Goal: Task Accomplishment & Management: Complete application form

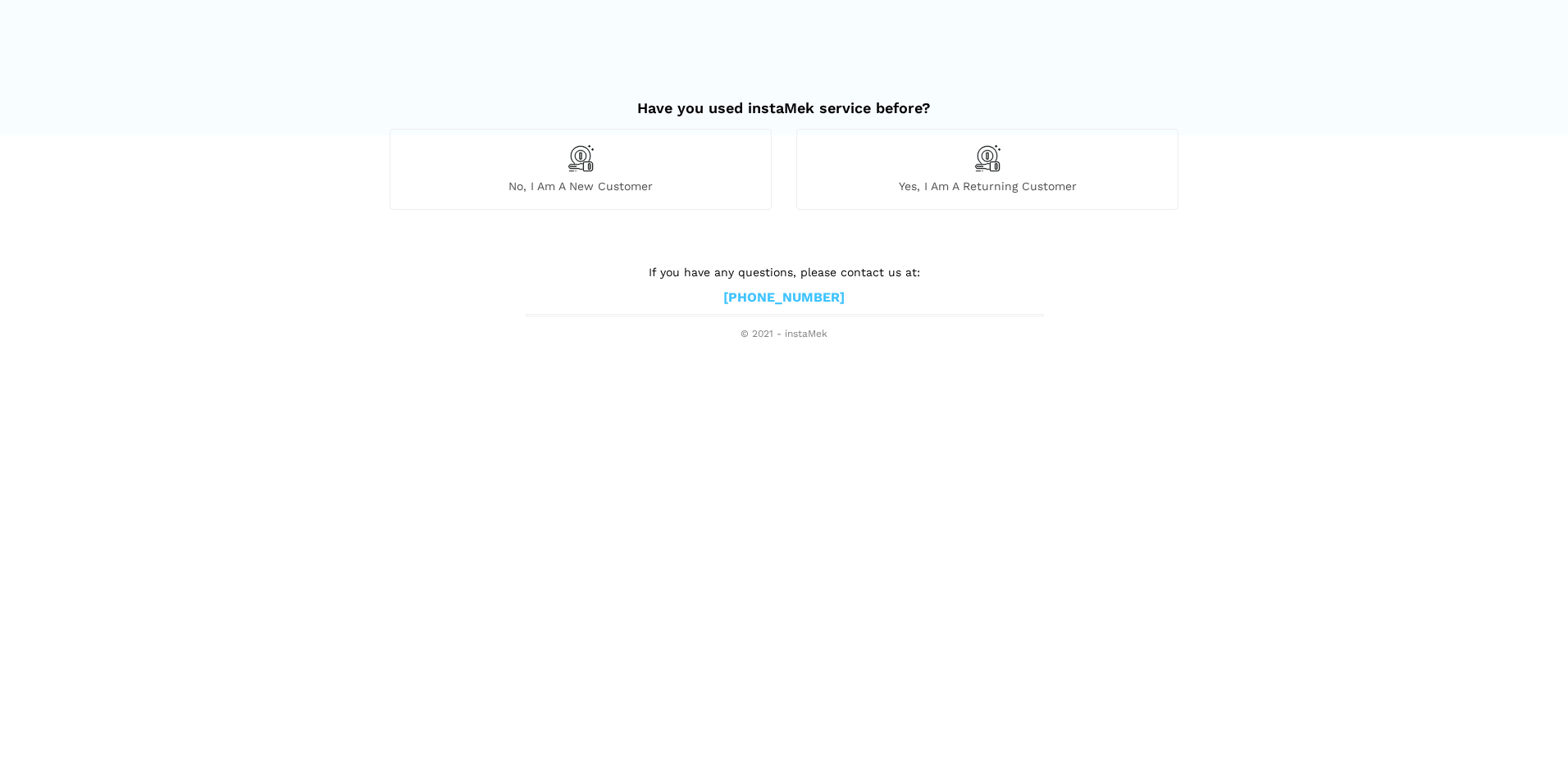
click at [506, 177] on div "No, I am a new customer" at bounding box center [581, 169] width 382 height 81
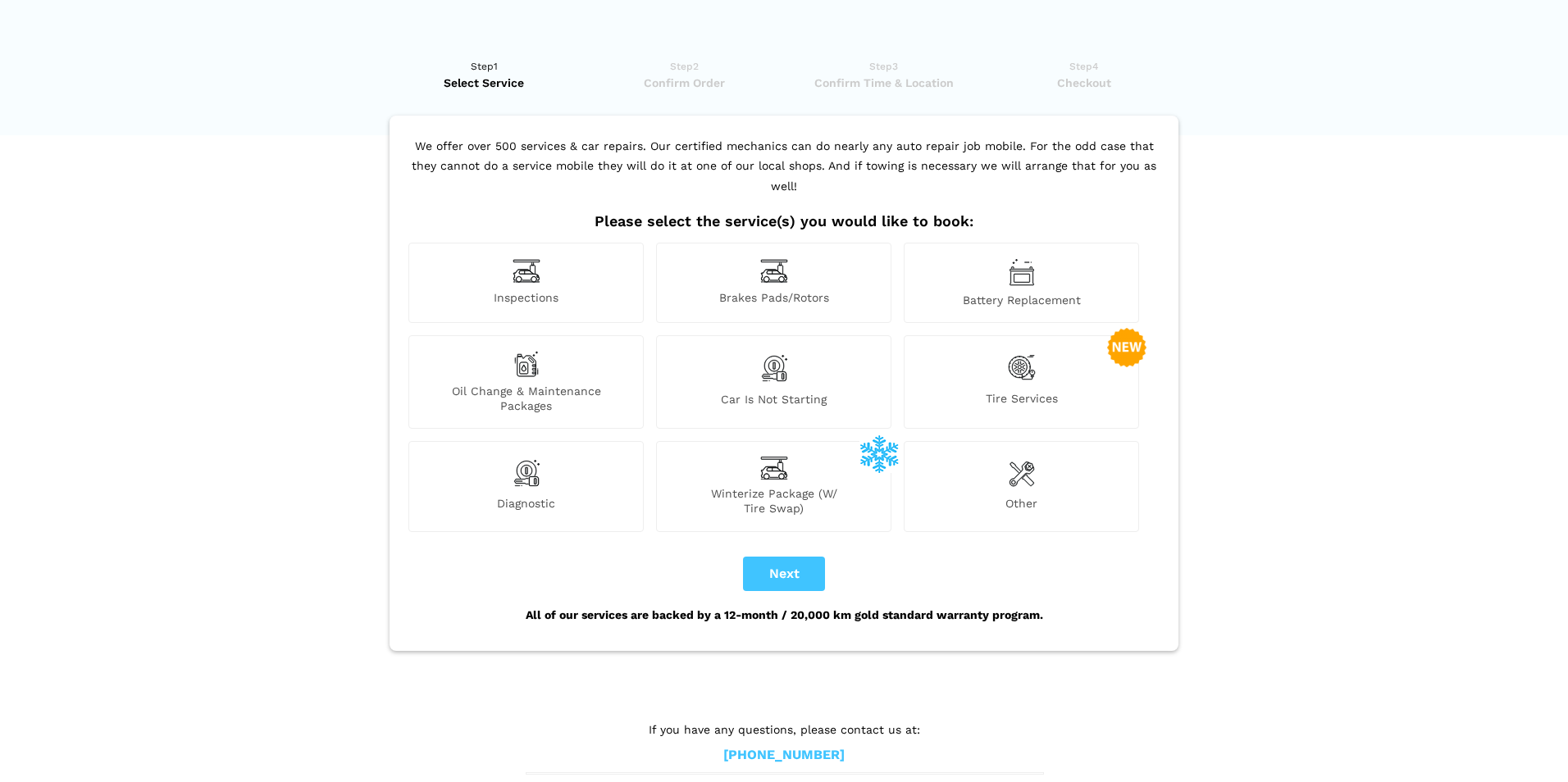
click at [531, 258] on img at bounding box center [526, 271] width 28 height 26
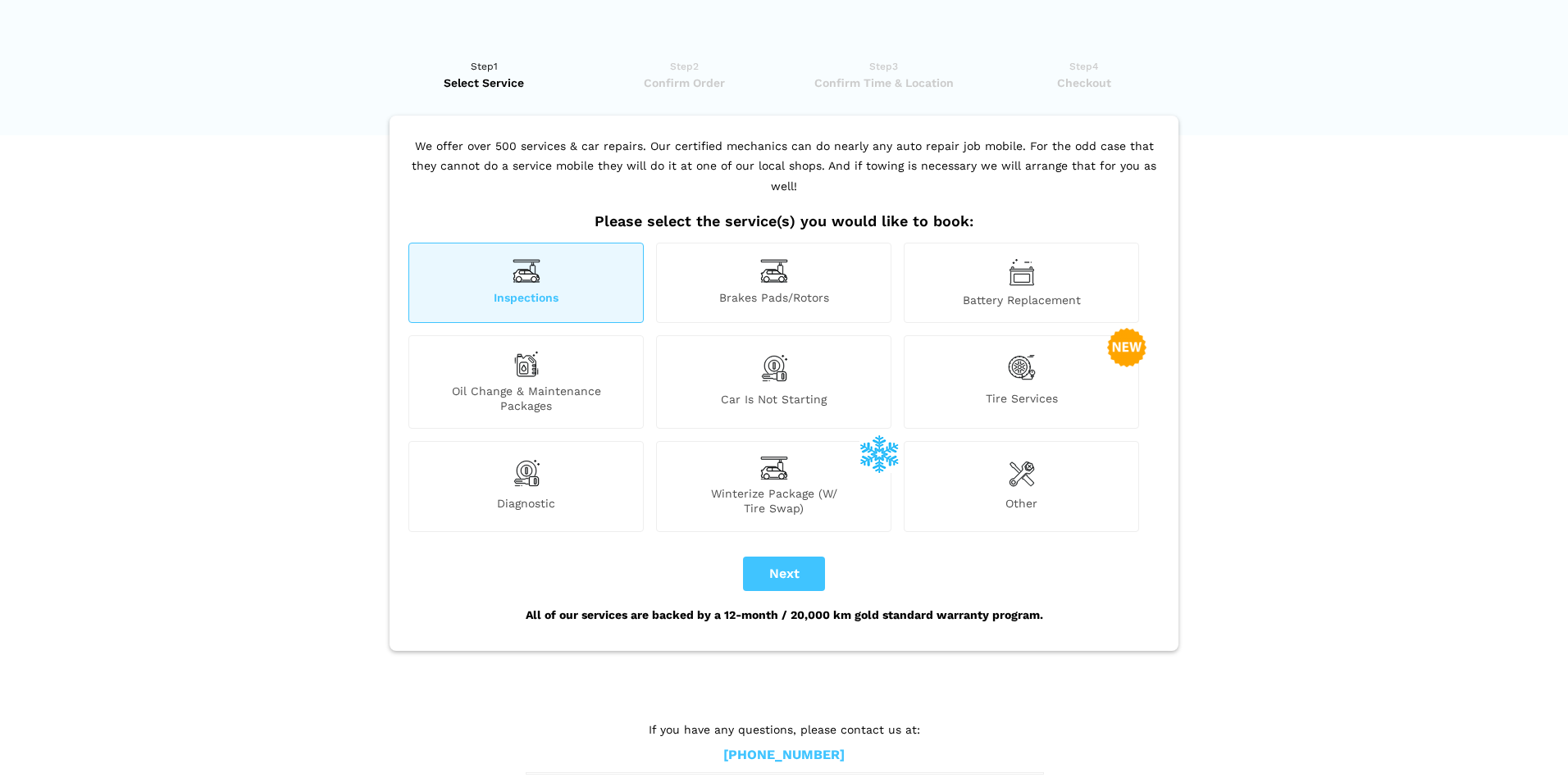
click at [505, 268] on div "Inspections" at bounding box center [526, 284] width 235 height 81
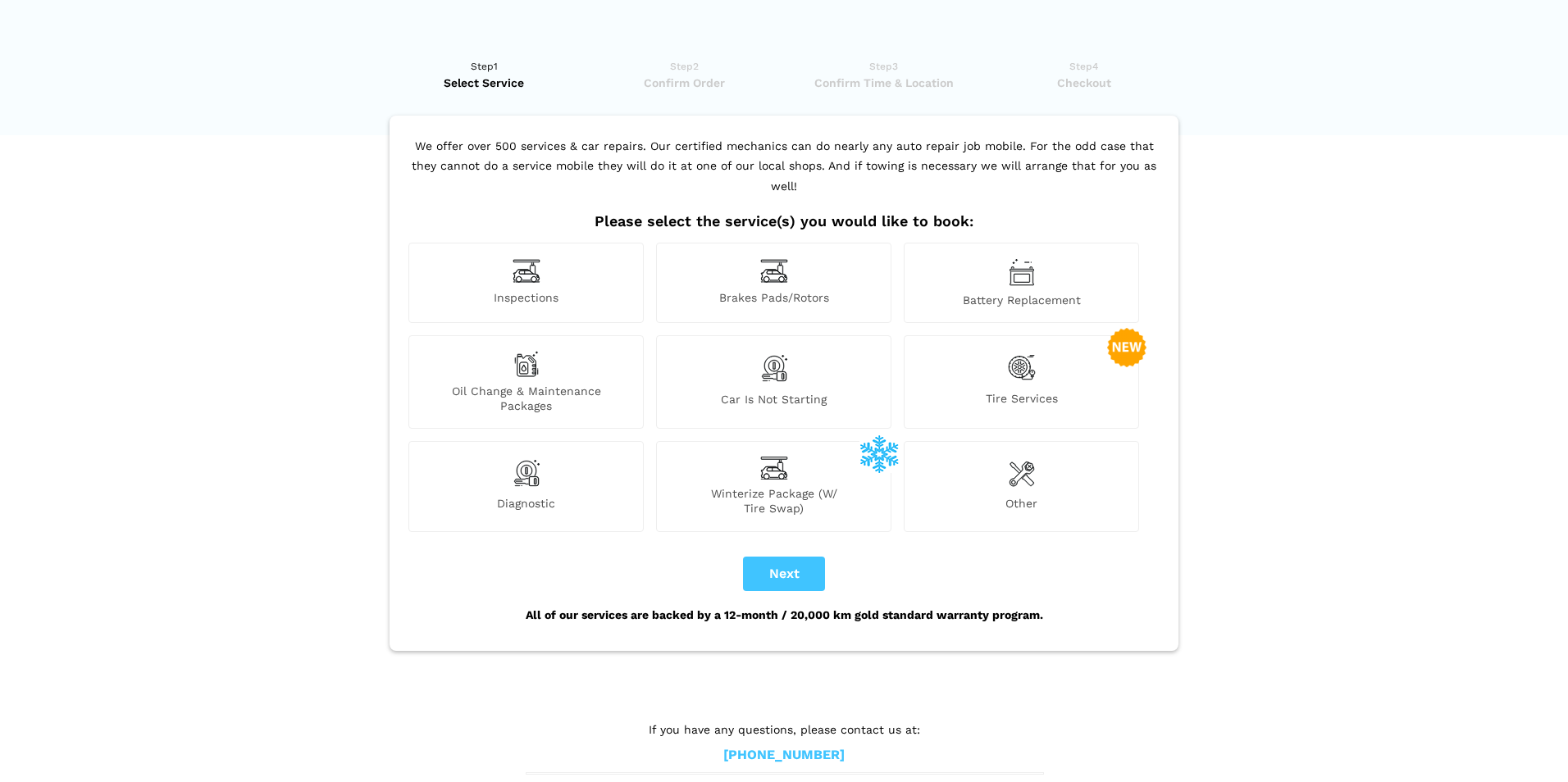
click at [505, 268] on div "Inspections" at bounding box center [526, 284] width 235 height 81
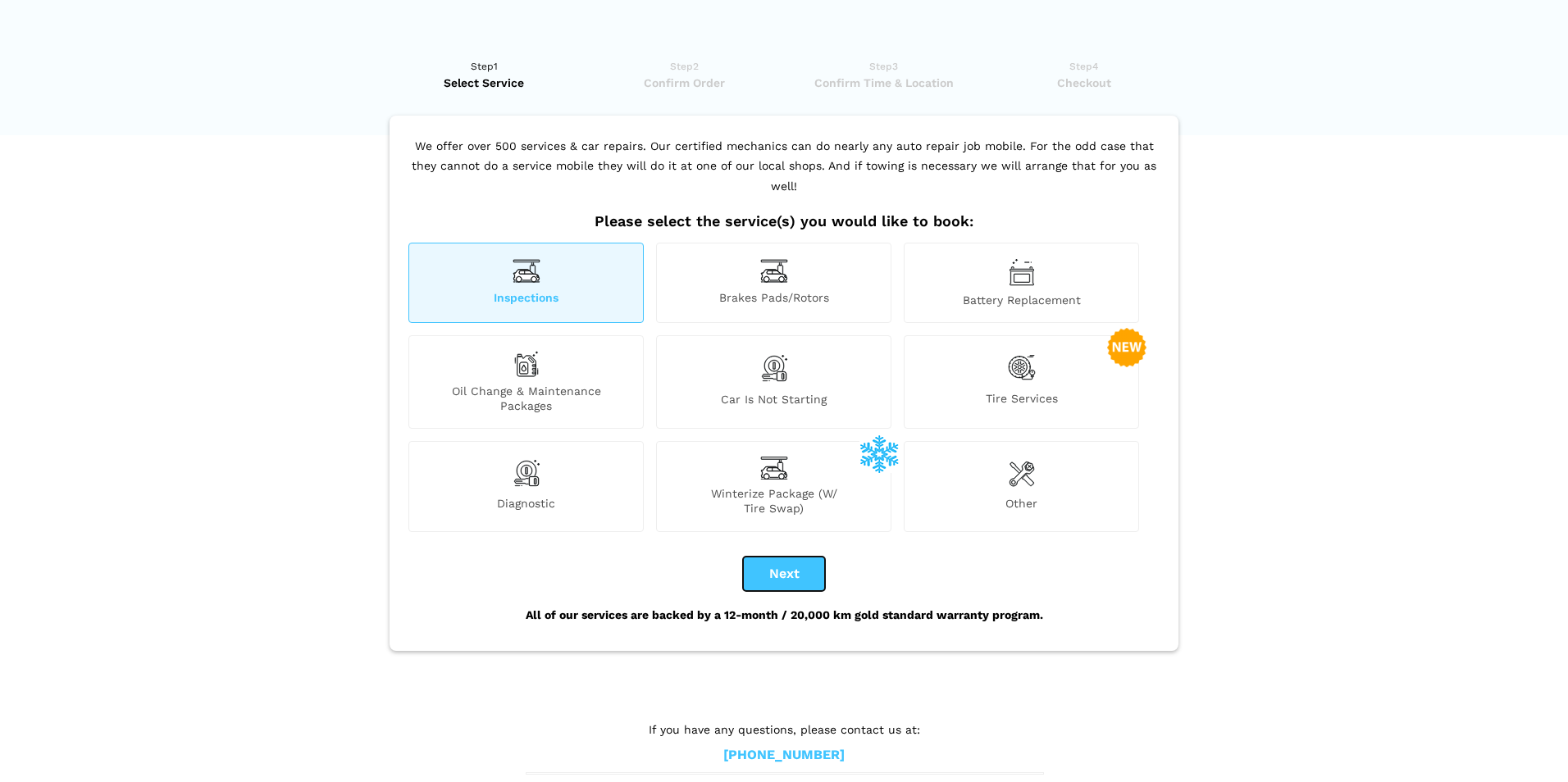
click at [777, 556] on button "Next" at bounding box center [783, 573] width 82 height 34
checkbox input "true"
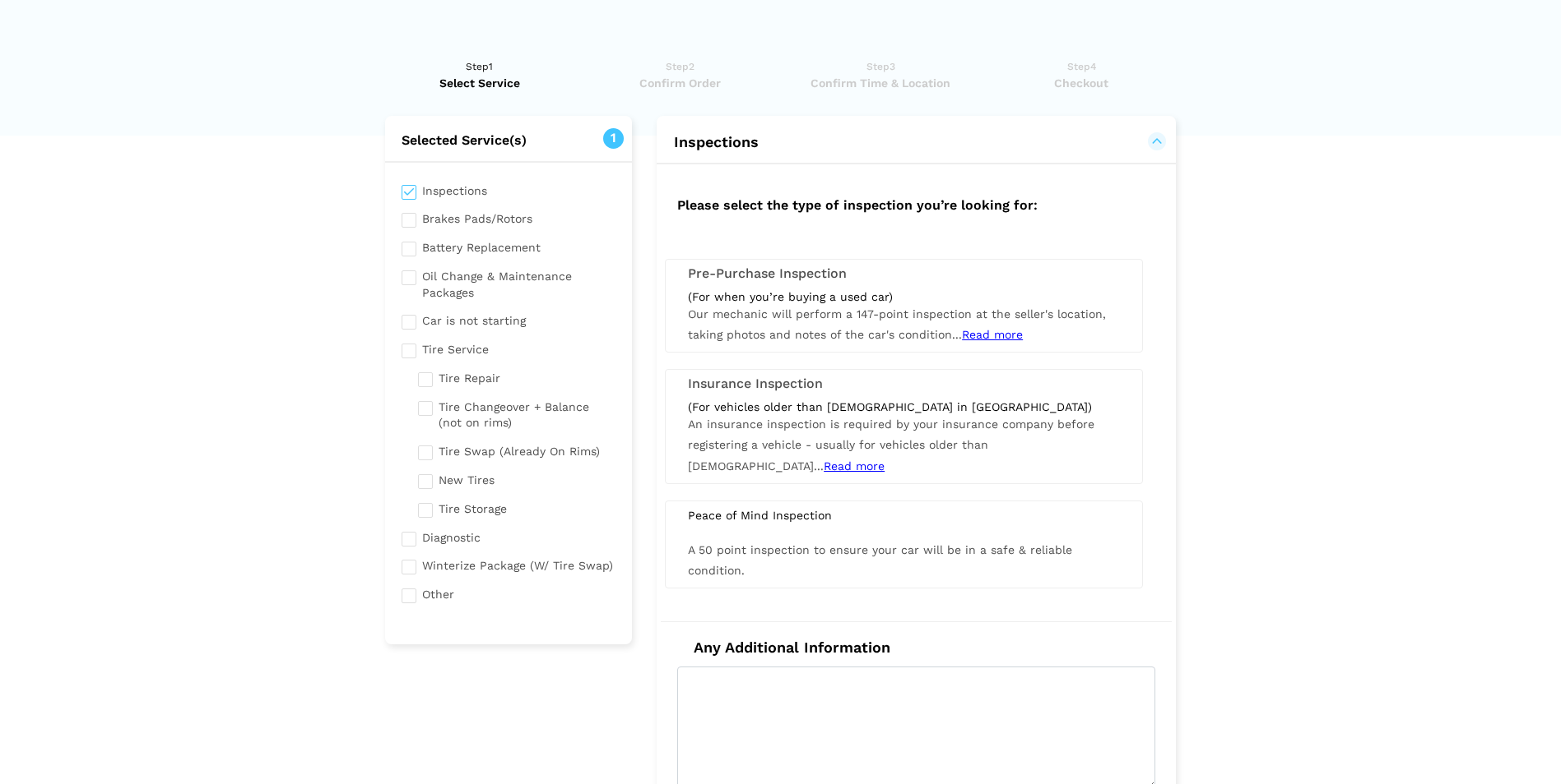
click at [985, 333] on span "Read more" at bounding box center [993, 334] width 61 height 13
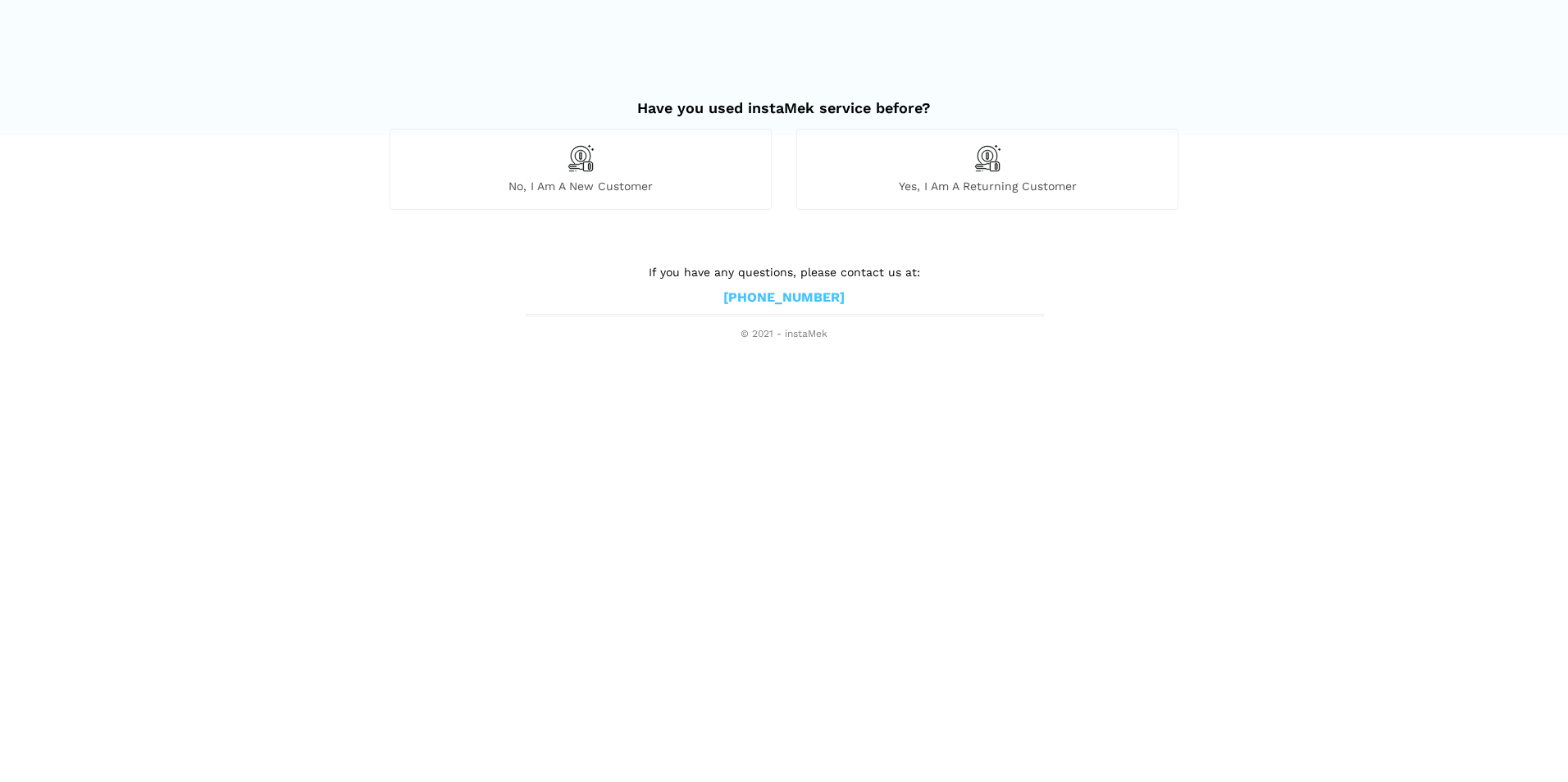
click at [608, 184] on span "No, I am a new customer" at bounding box center [580, 186] width 380 height 15
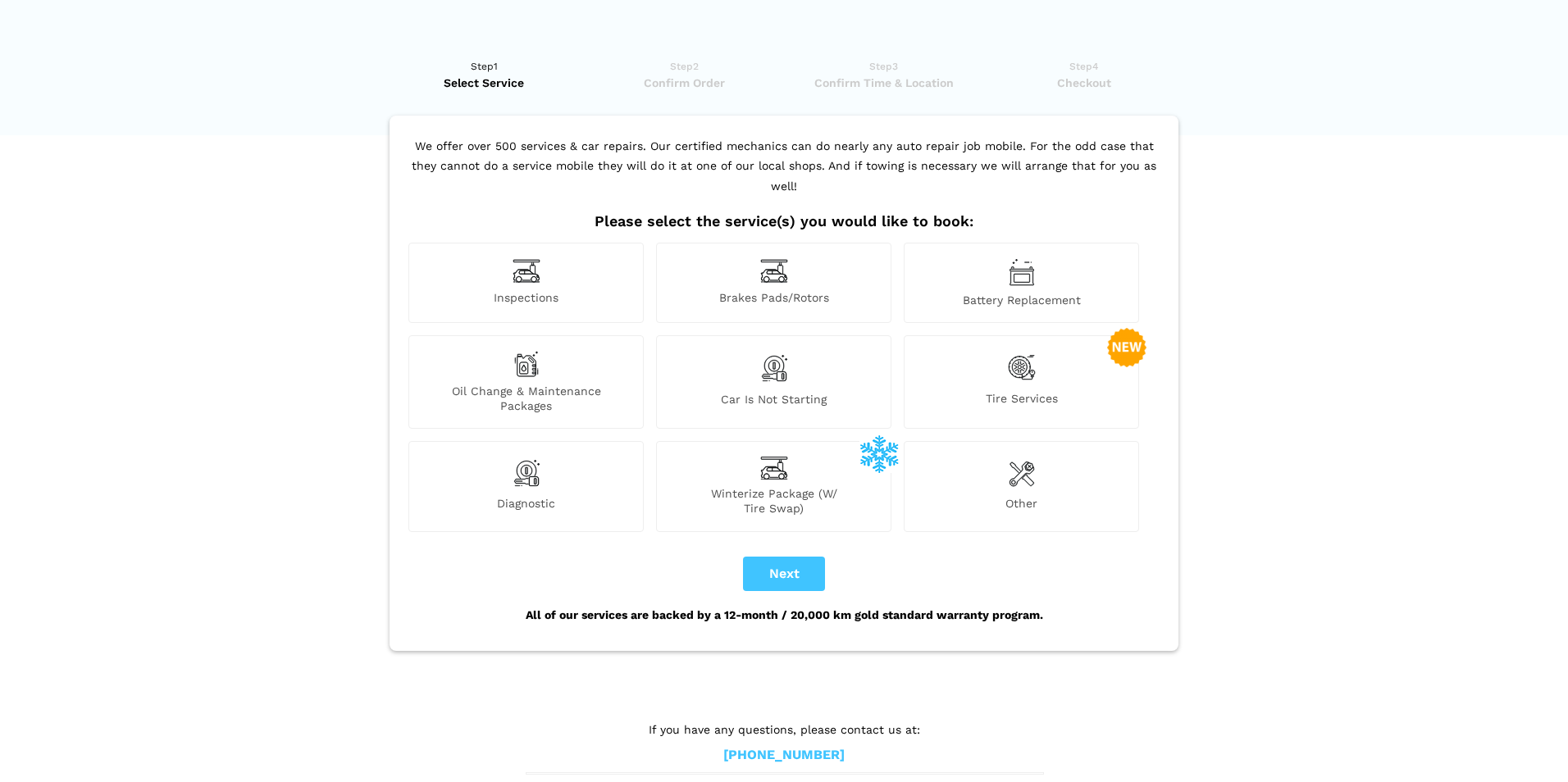
click at [1014, 464] on img at bounding box center [1021, 473] width 27 height 33
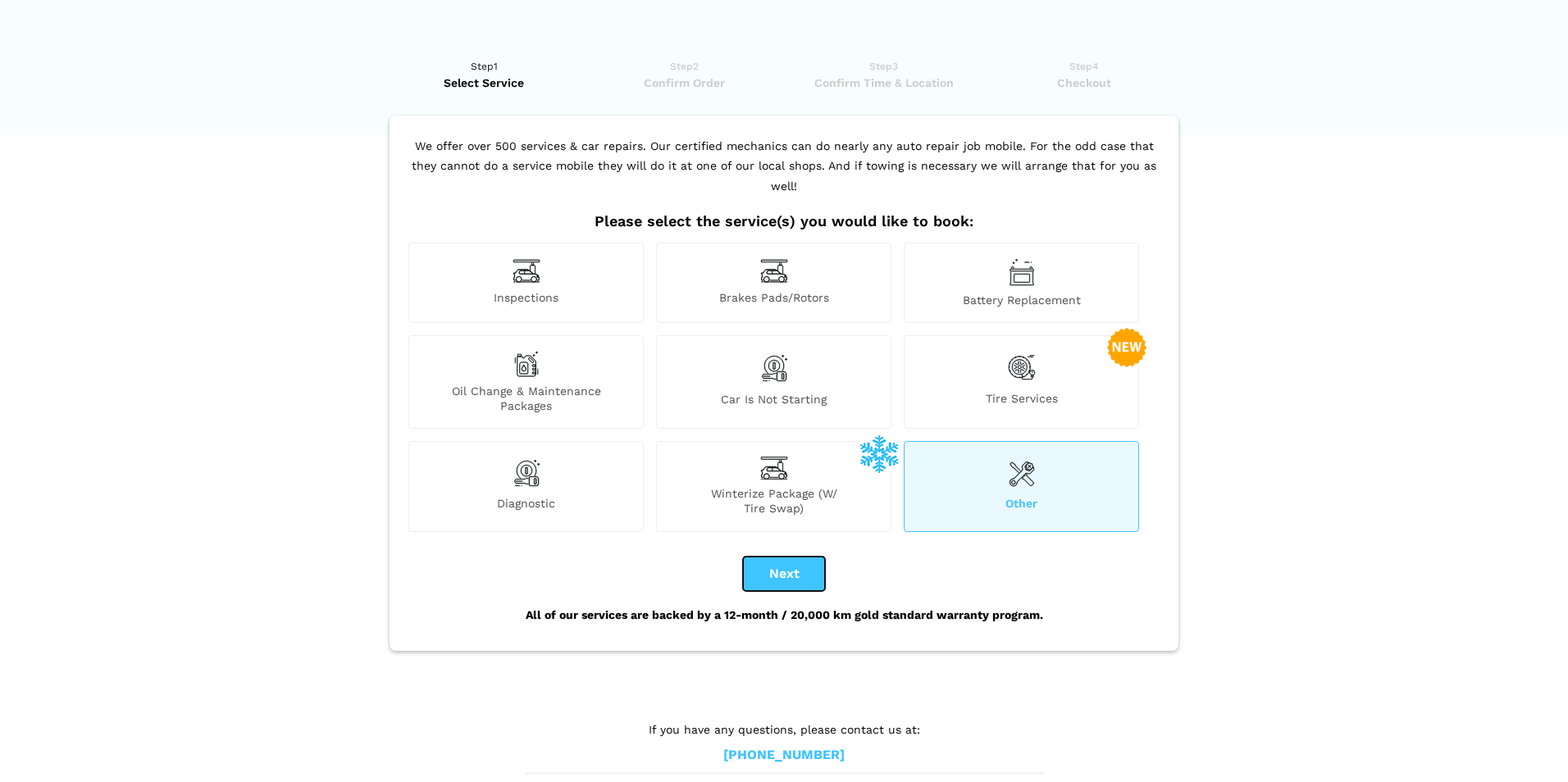
click at [771, 557] on button "Next" at bounding box center [783, 573] width 82 height 34
checkbox input "true"
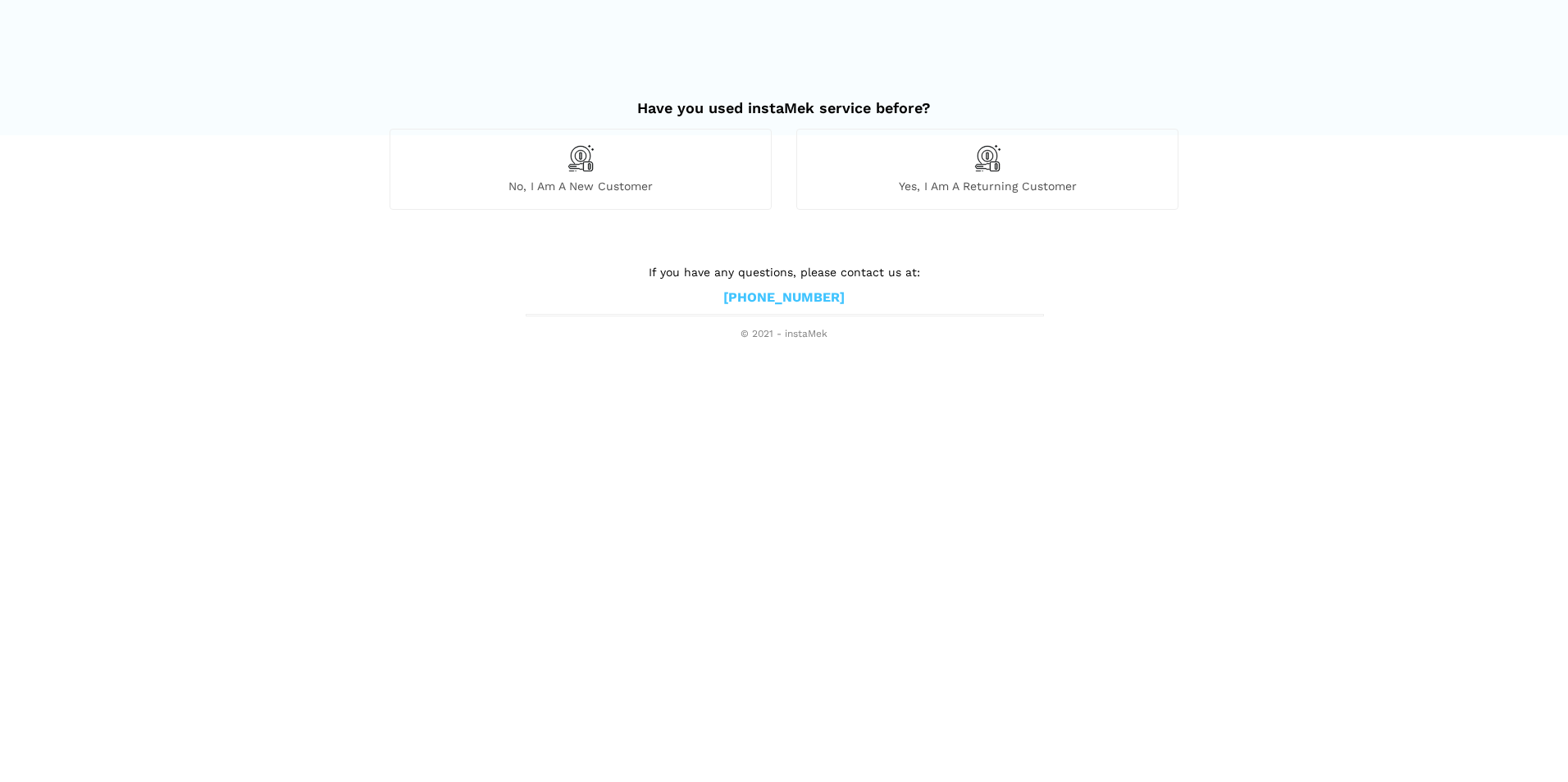
click at [539, 169] on div "No, I am a new customer" at bounding box center [581, 169] width 382 height 81
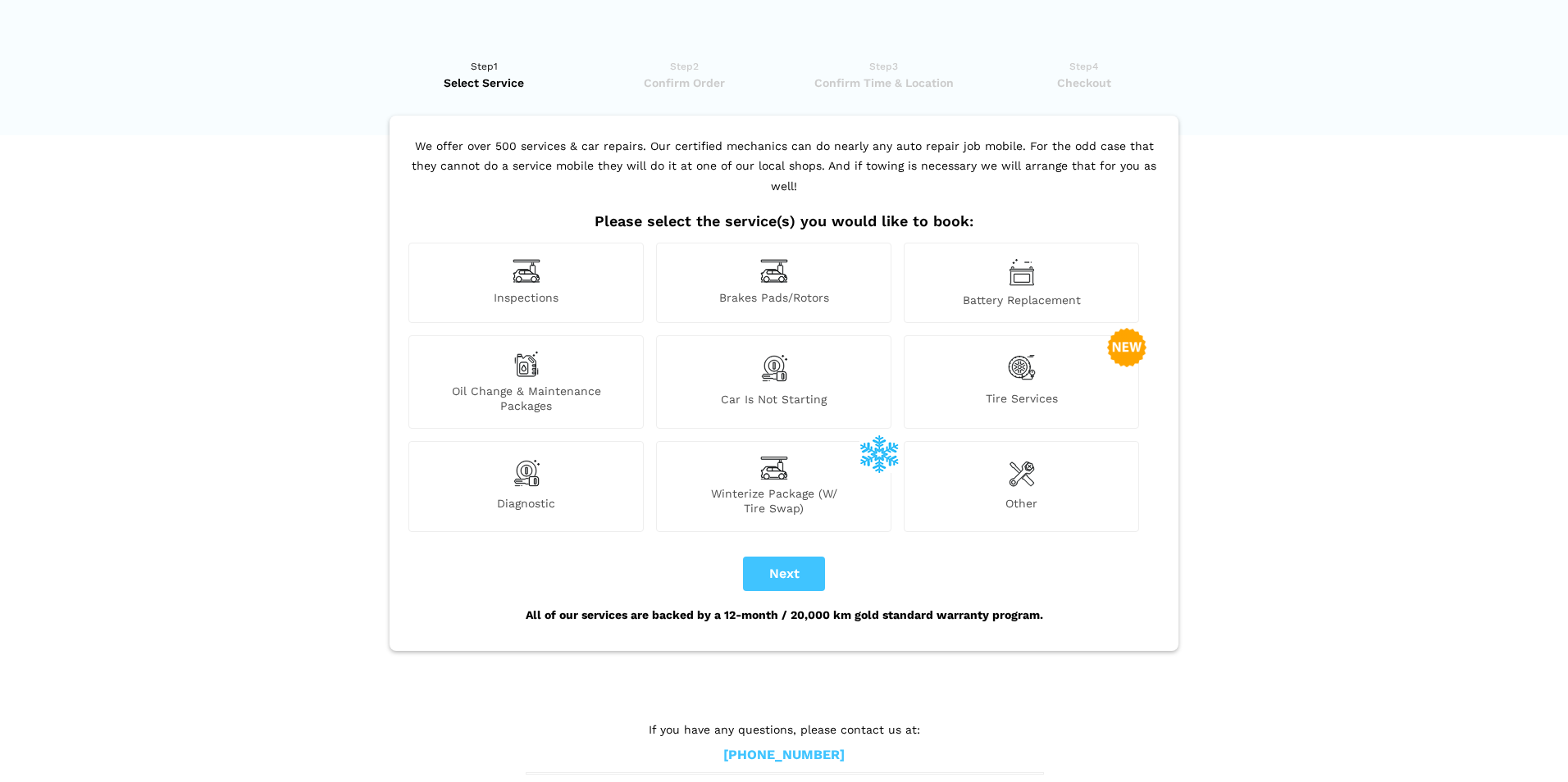
click at [523, 258] on img at bounding box center [526, 271] width 28 height 26
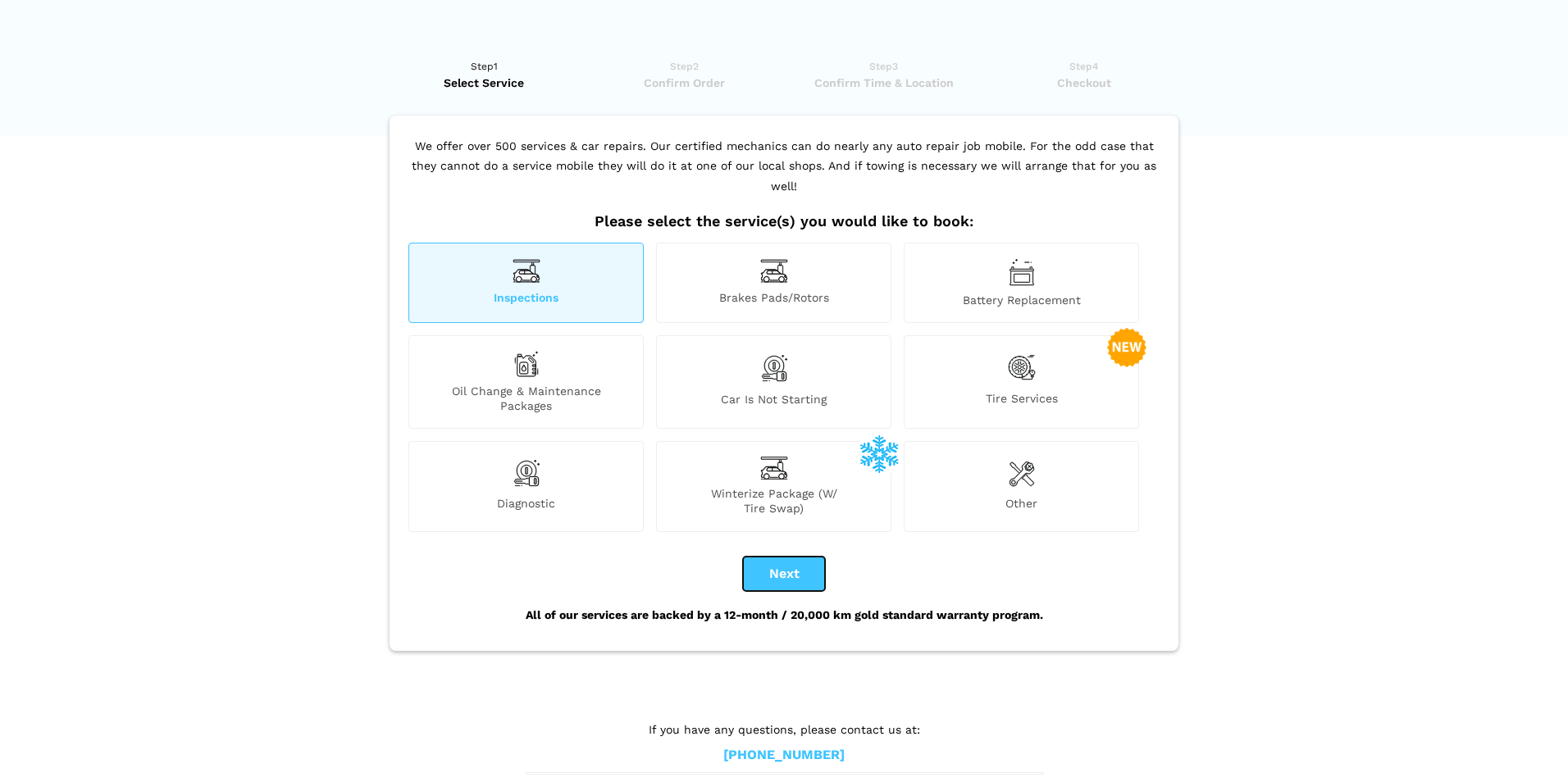
click at [797, 556] on button "Next" at bounding box center [783, 573] width 82 height 34
checkbox input "true"
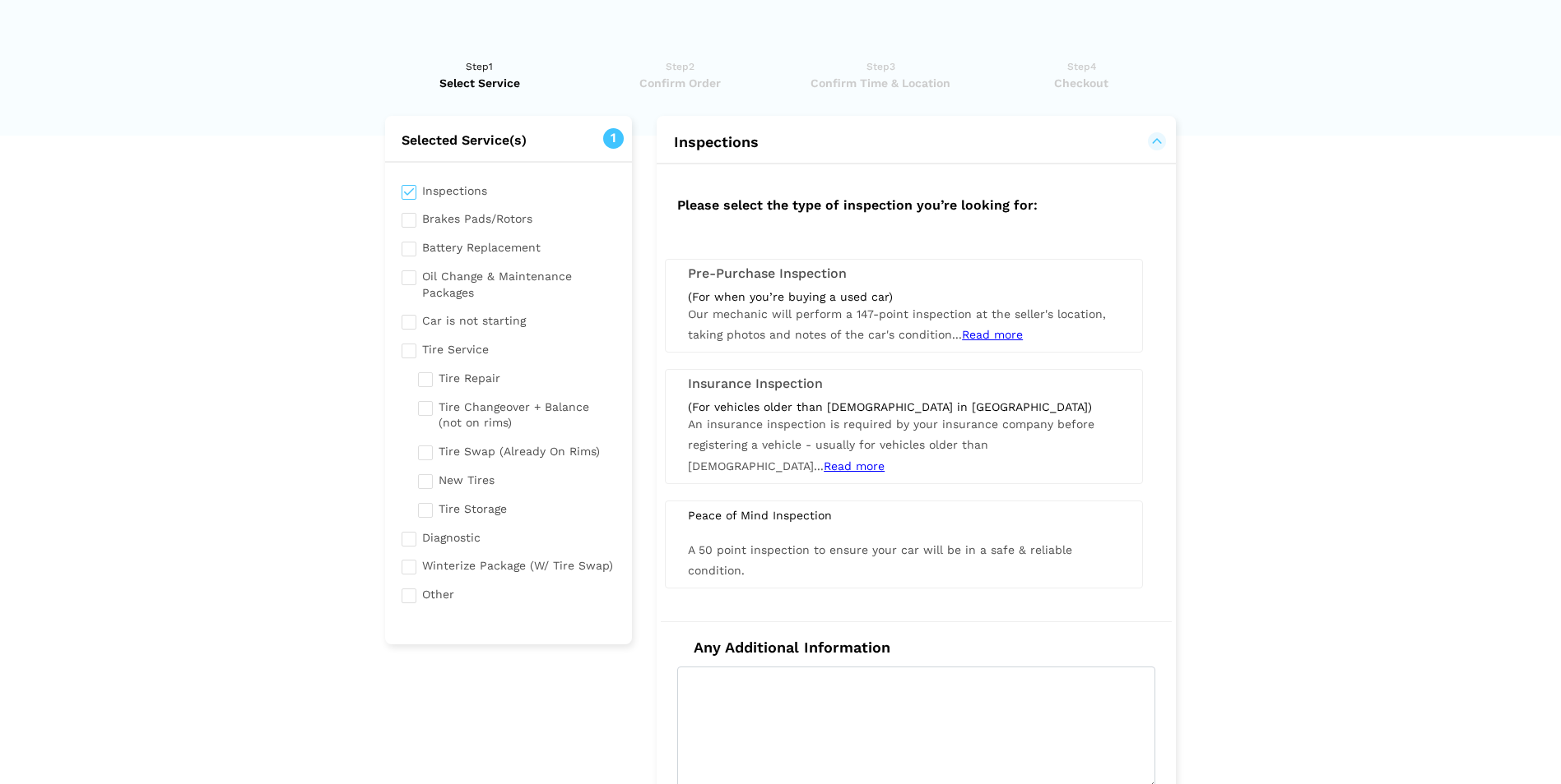
click at [978, 335] on span "Read more" at bounding box center [993, 334] width 61 height 13
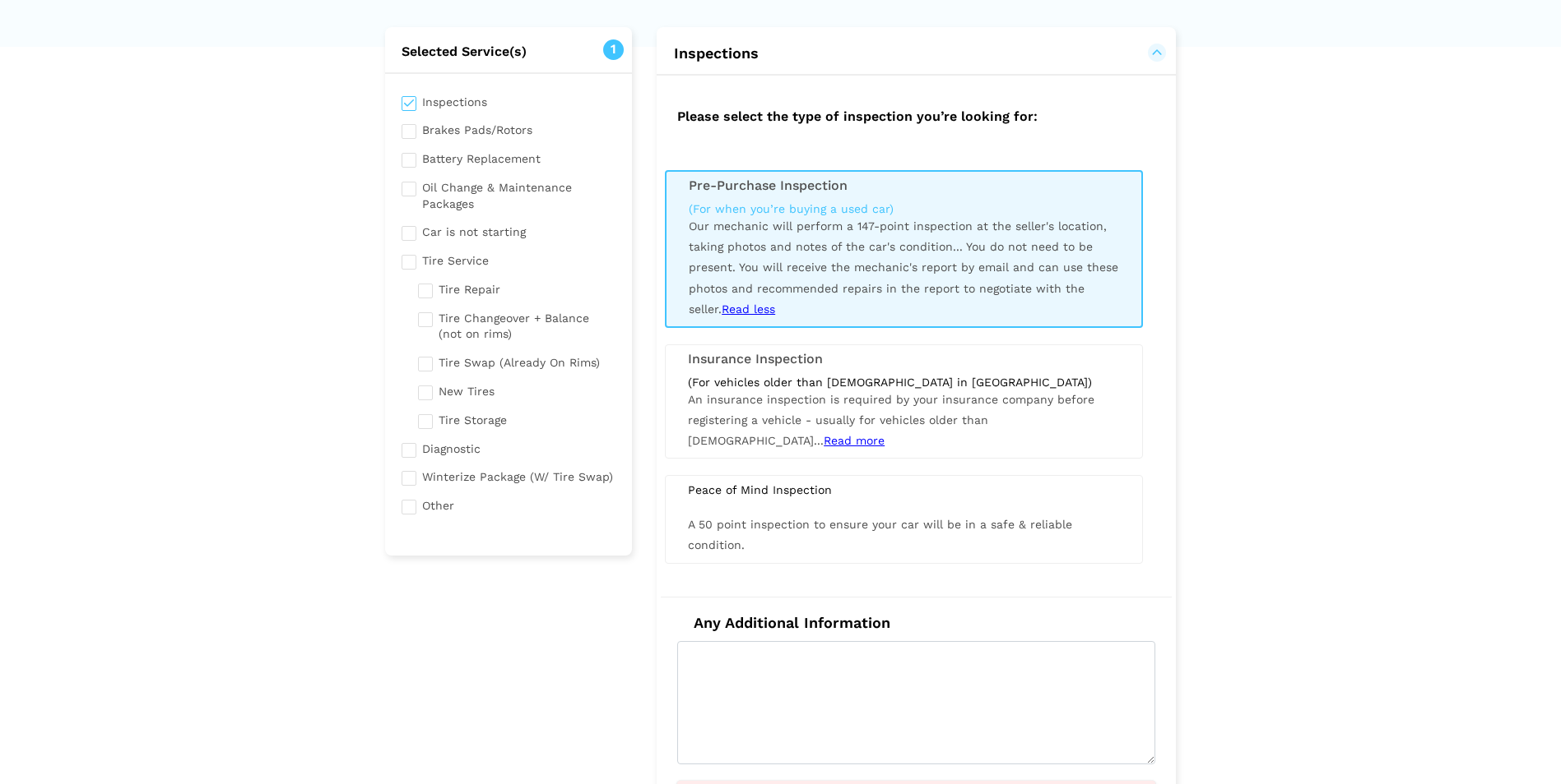
scroll to position [82, 0]
